Goal: Use online tool/utility: Utilize a website feature to perform a specific function

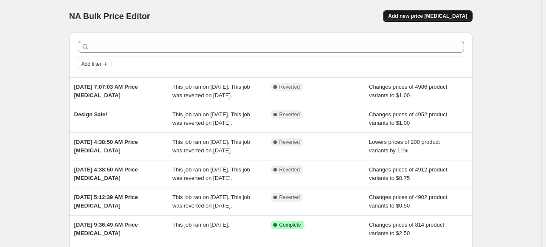
click at [414, 15] on span "Add new price change job" at bounding box center [427, 16] width 79 height 7
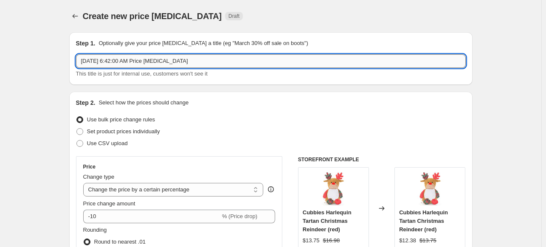
click at [118, 61] on input "[DATE] 6:42:00 AM Price [MEDICAL_DATA]" at bounding box center [271, 61] width 390 height 14
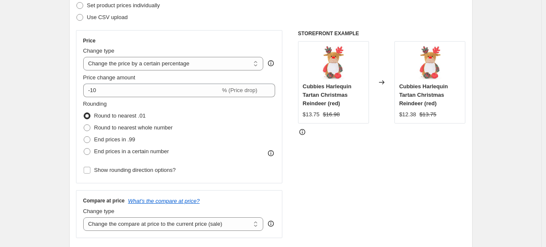
scroll to position [127, 0]
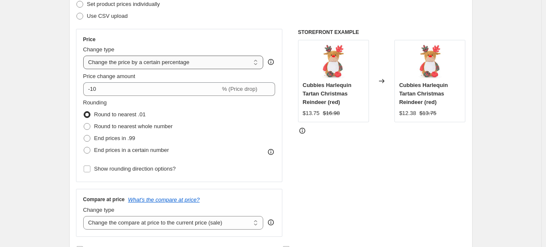
click at [171, 62] on select "Change the price to a certain amount Change the price by a certain amount Chang…" at bounding box center [173, 63] width 180 height 14
select select "to"
click at [85, 56] on select "Change the price to a certain amount Change the price by a certain amount Chang…" at bounding box center [173, 63] width 180 height 14
type input "80.00"
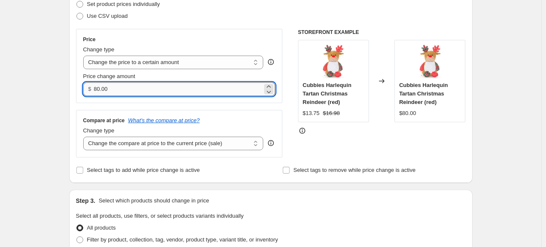
click at [132, 87] on input "80.00" at bounding box center [178, 89] width 169 height 14
type input "0.50"
click at [75, 111] on div "Step 2. Select how the prices should change Use bulk price change rules Set pro…" at bounding box center [270, 73] width 403 height 219
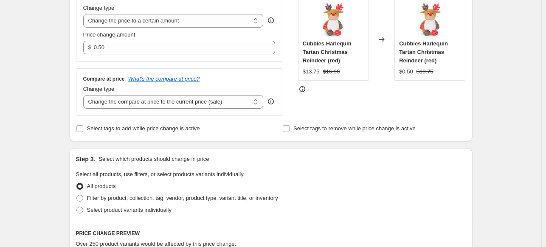
scroll to position [170, 0]
click at [231, 101] on select "Change the compare at price to the current price (sale) Change the compare at p…" at bounding box center [173, 101] width 180 height 14
select select "no_change"
click at [85, 95] on select "Change the compare at price to the current price (sale) Change the compare at p…" at bounding box center [173, 101] width 180 height 14
click at [51, 135] on div "Create new price change job. This page is ready Create new price change job Dra…" at bounding box center [270, 215] width 541 height 770
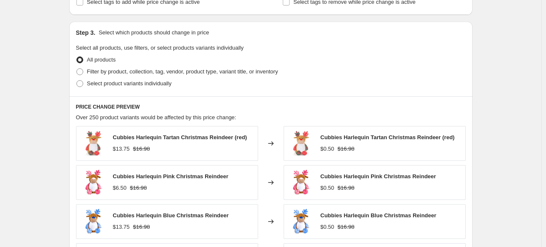
scroll to position [297, 0]
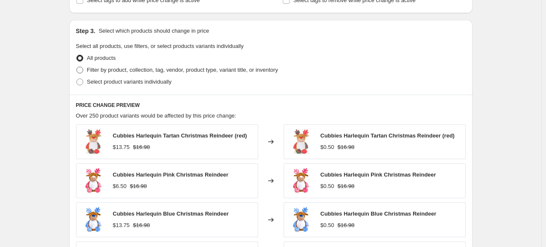
click at [80, 69] on span at bounding box center [79, 70] width 7 height 7
click at [77, 67] on input "Filter by product, collection, tag, vendor, product type, variant title, or inv…" at bounding box center [76, 67] width 0 height 0
radio input "true"
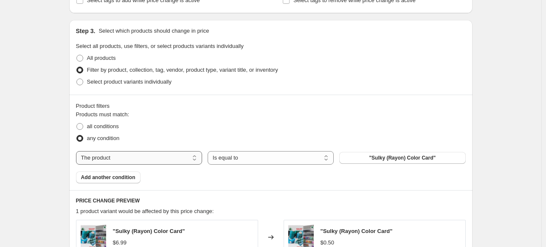
click at [149, 151] on div "Products must match: all conditions any condition The product The product's col…" at bounding box center [271, 146] width 390 height 73
click at [147, 158] on select "The product The product's collection The product's tag The product's vendor The…" at bounding box center [139, 158] width 126 height 14
select select "collection"
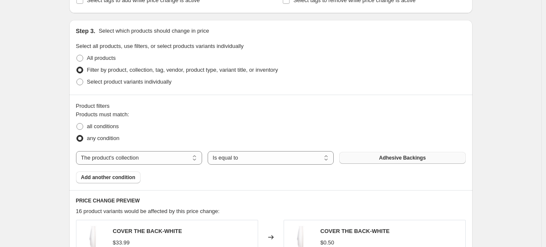
click at [389, 159] on span "Adhesive Backings" at bounding box center [402, 158] width 47 height 7
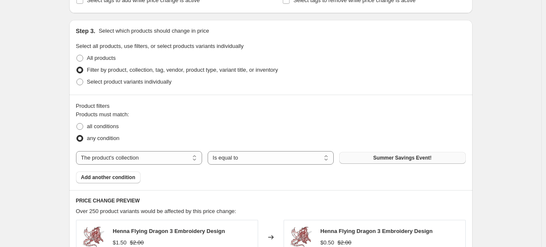
click at [492, 132] on div "Create new price change job. This page is ready Create new price change job Dra…" at bounding box center [270, 135] width 541 height 865
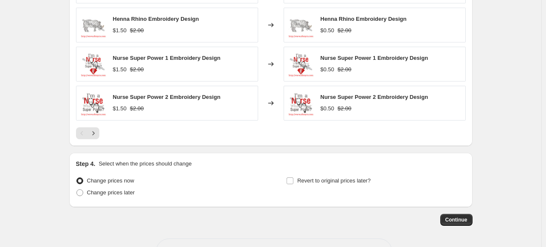
scroll to position [594, 0]
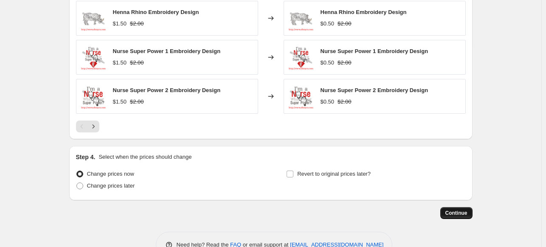
click at [459, 210] on span "Continue" at bounding box center [456, 213] width 22 height 7
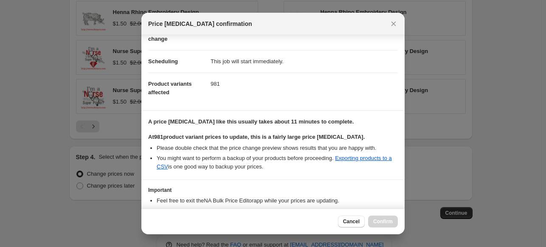
scroll to position [104, 0]
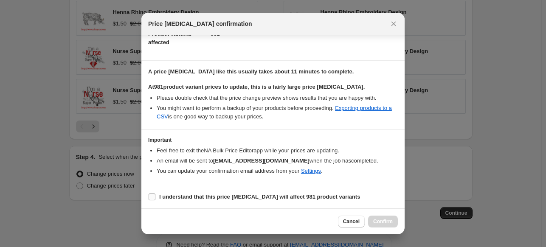
click at [150, 194] on input "I understand that this price change job will affect 981 product variants" at bounding box center [152, 197] width 7 height 7
checkbox input "true"
click at [389, 219] on span "Confirm" at bounding box center [383, 221] width 20 height 7
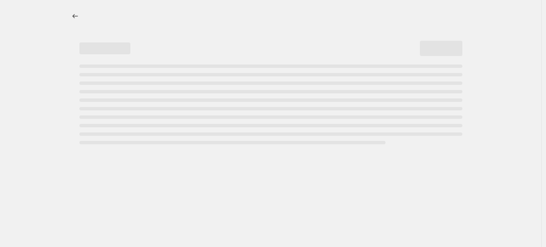
select select "no_change"
select select "collection"
